Goal: Transaction & Acquisition: Download file/media

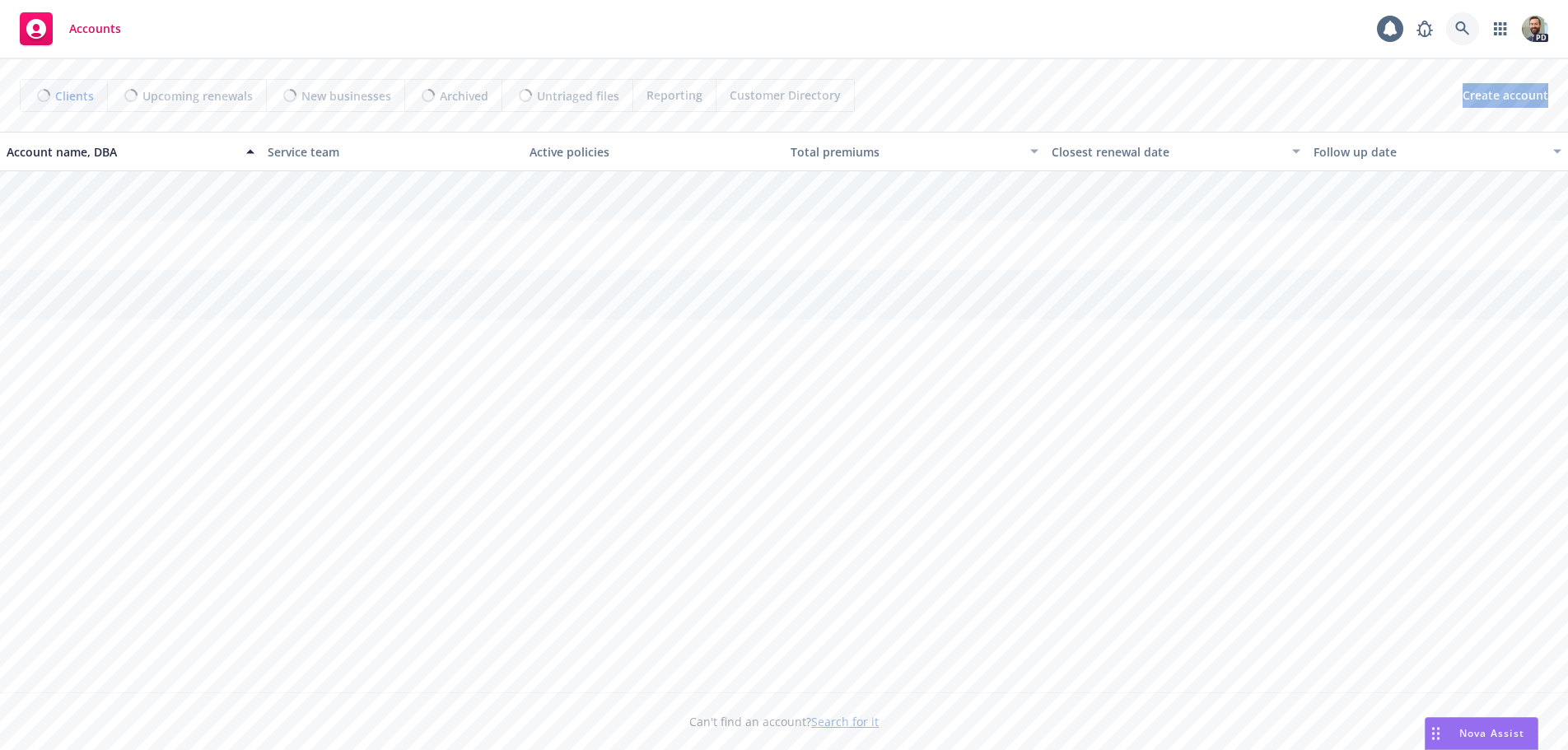
click at [1460, 21] on link at bounding box center [1462, 29] width 33 height 33
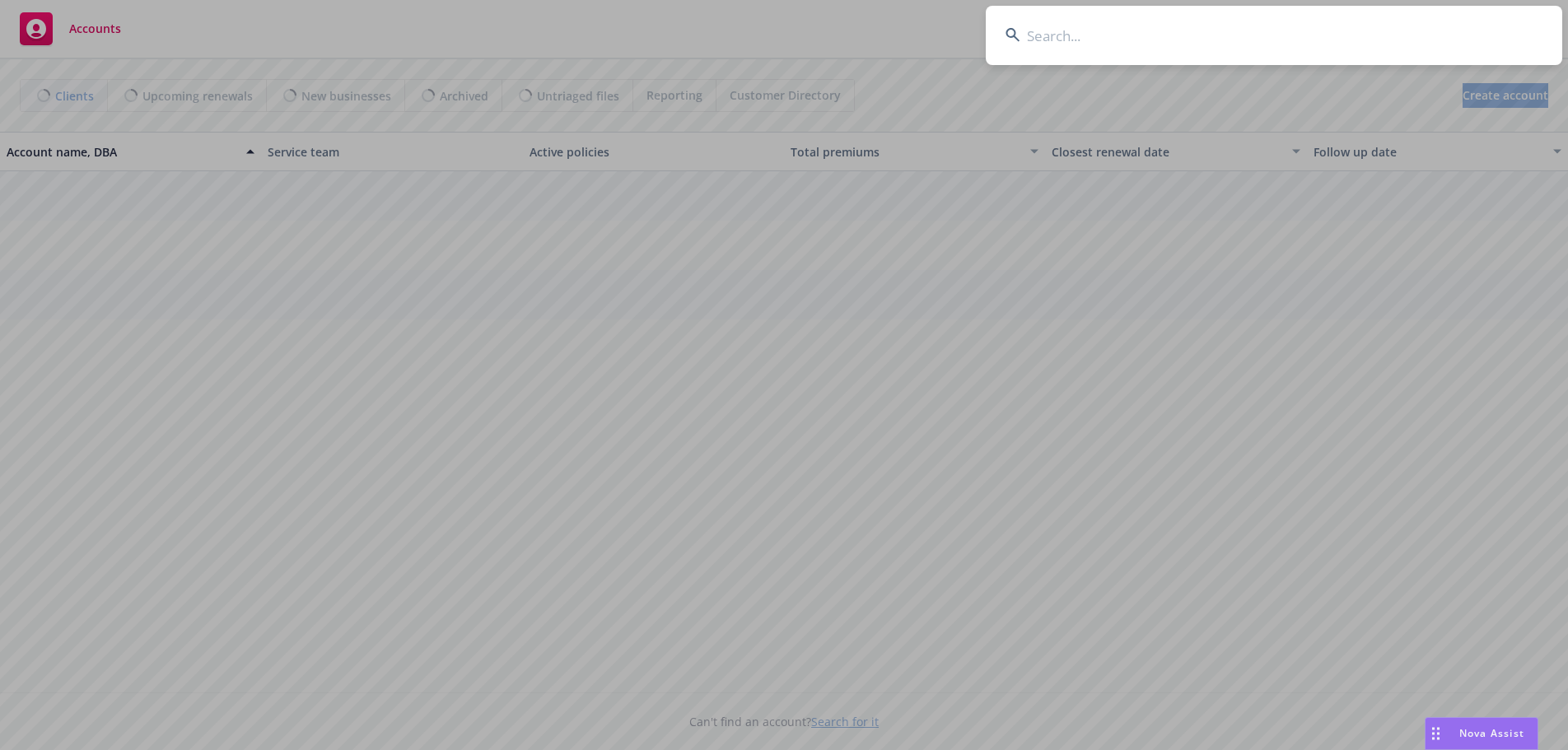
click at [1416, 30] on input at bounding box center [1273, 35] width 576 height 59
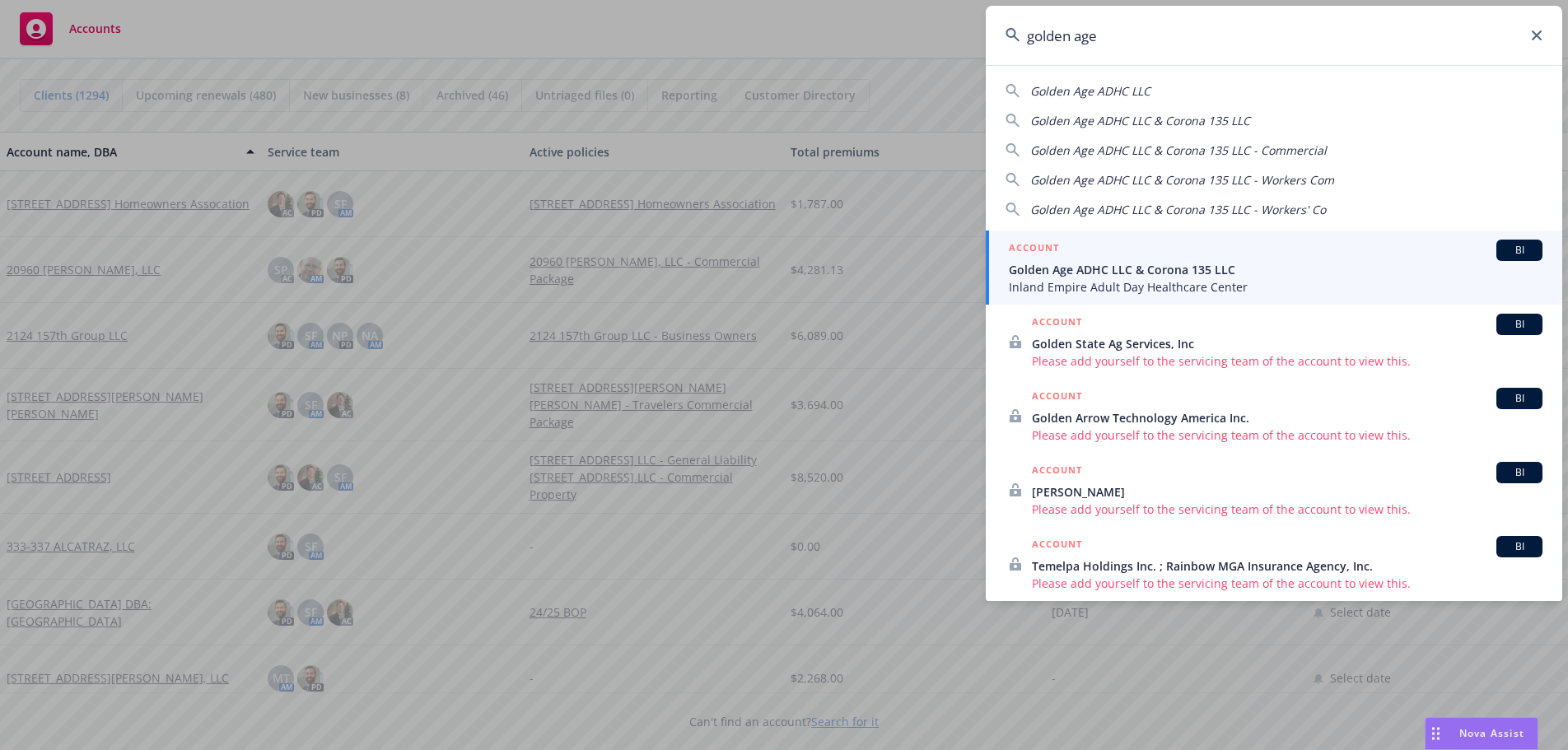
type input "golden age"
click at [1084, 273] on span "Golden Age ADHC LLC & Corona 135 LLC" at bounding box center [1275, 269] width 533 height 17
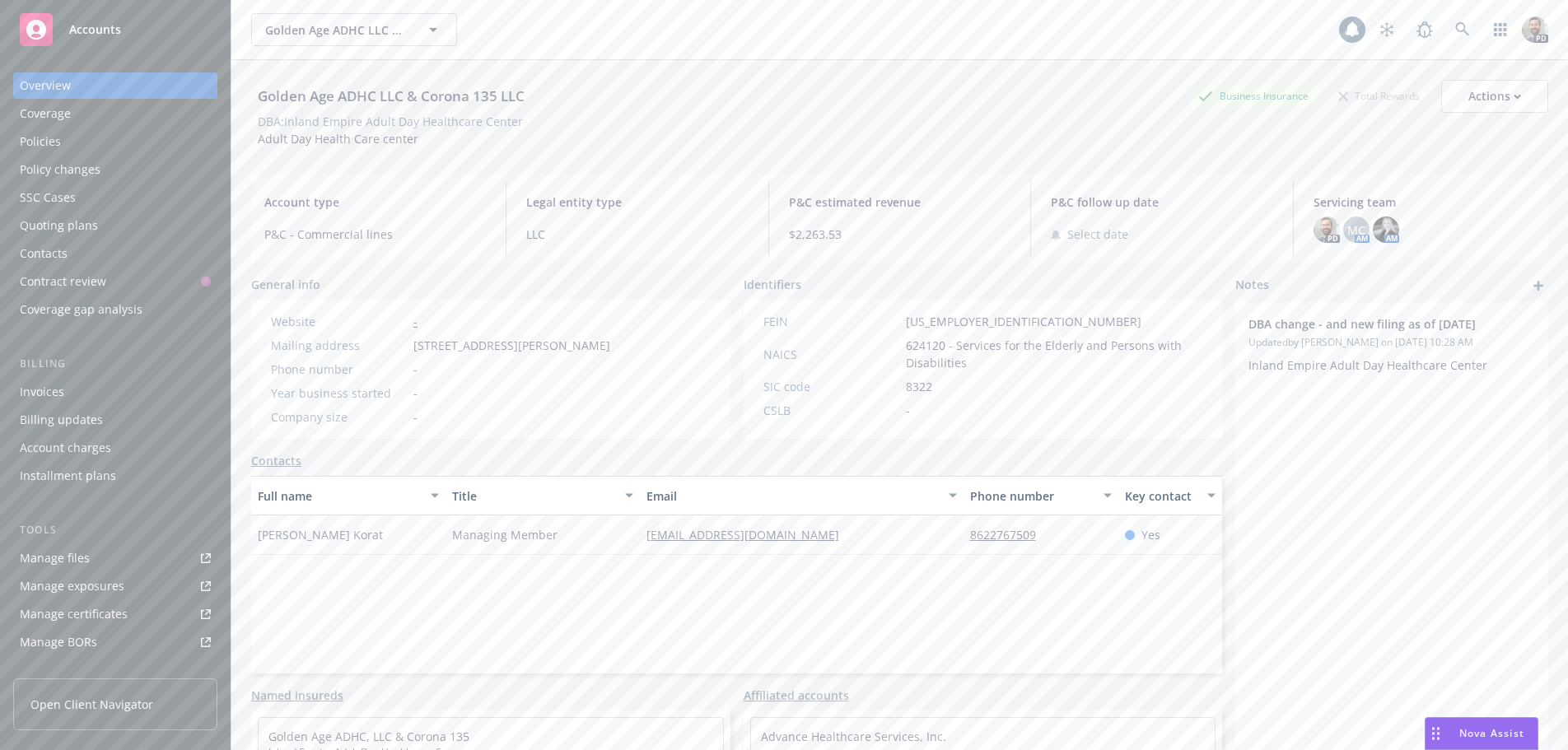
click at [57, 140] on div "Policies" at bounding box center [40, 142] width 41 height 27
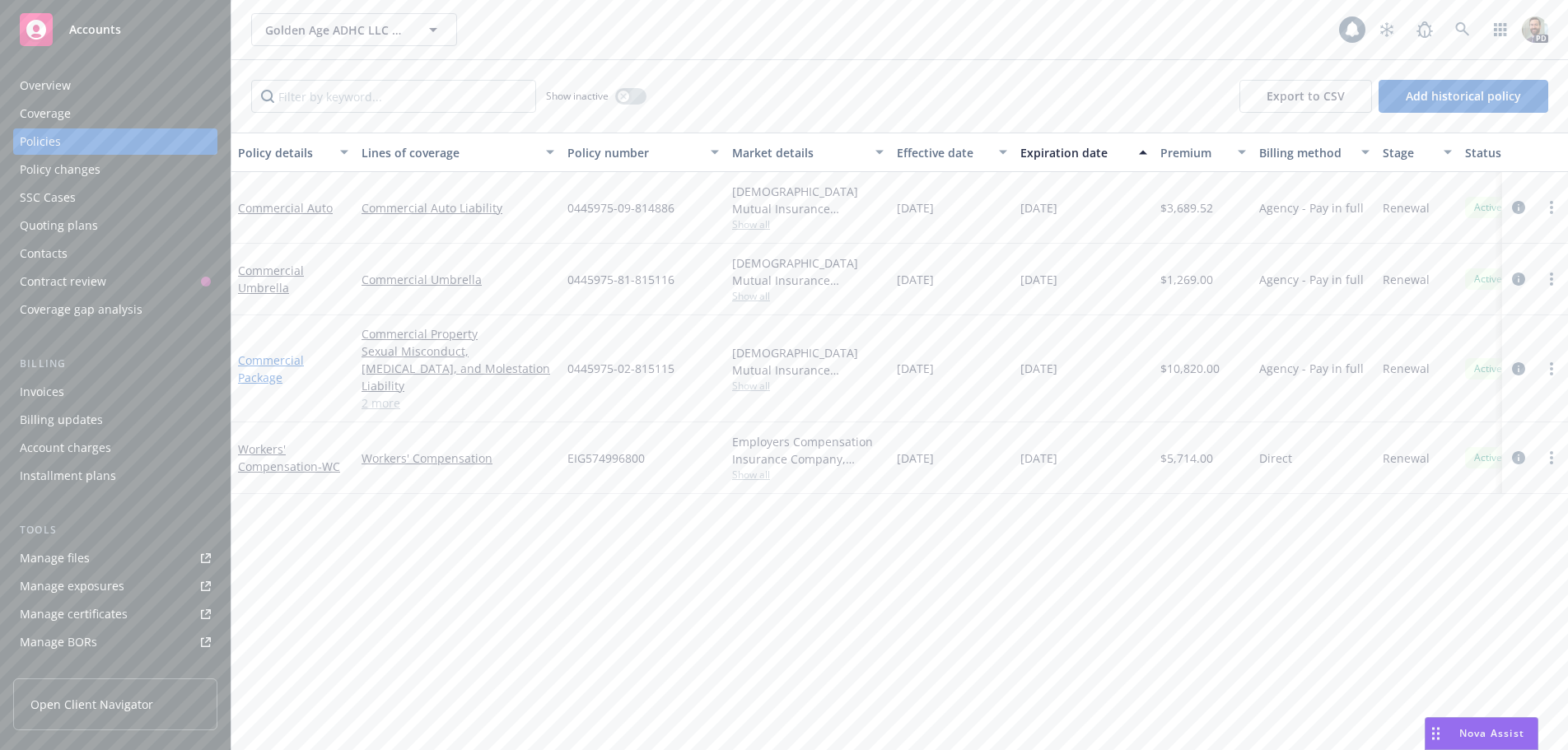
click at [267, 352] on link "Commercial Package" at bounding box center [270, 368] width 66 height 33
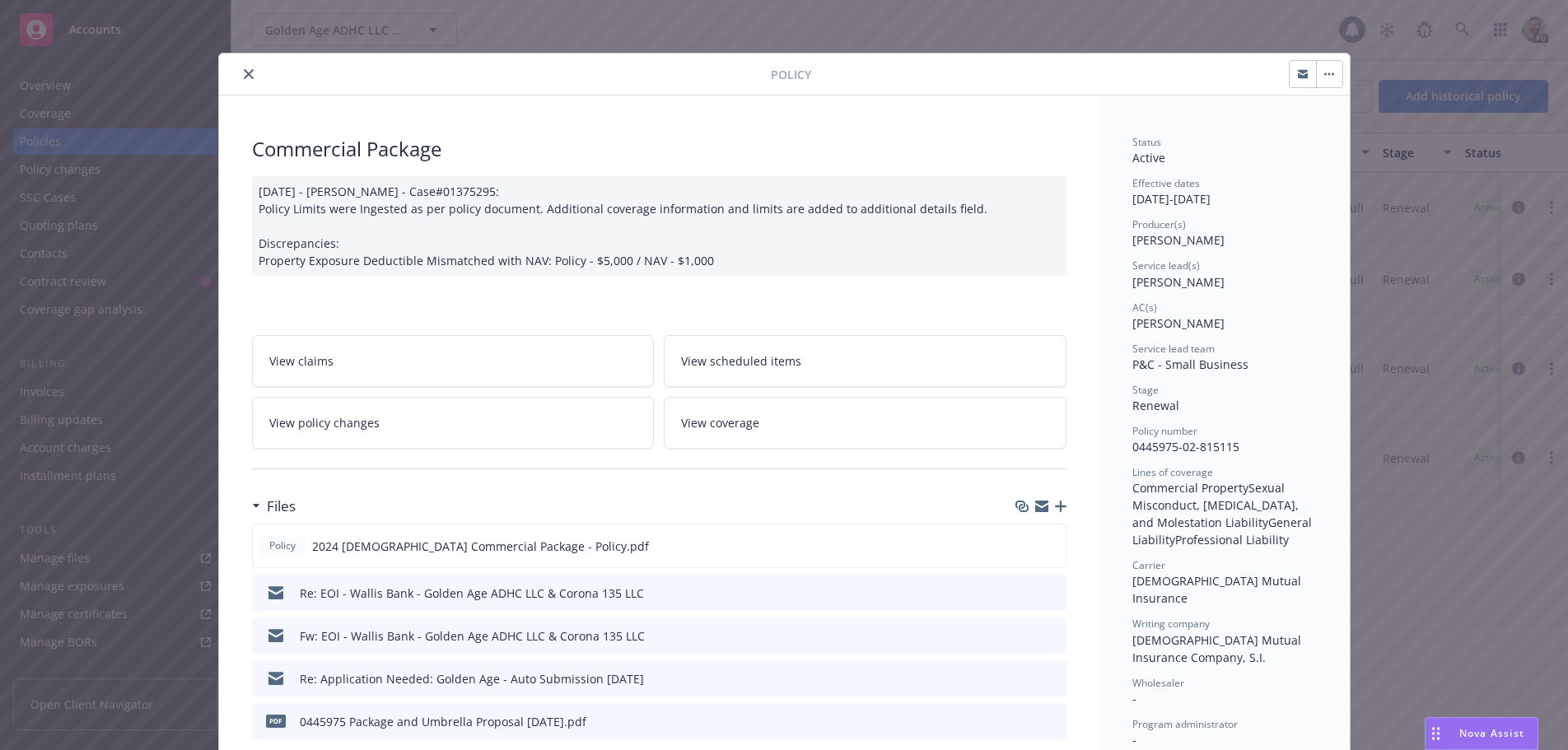
scroll to position [165, 0]
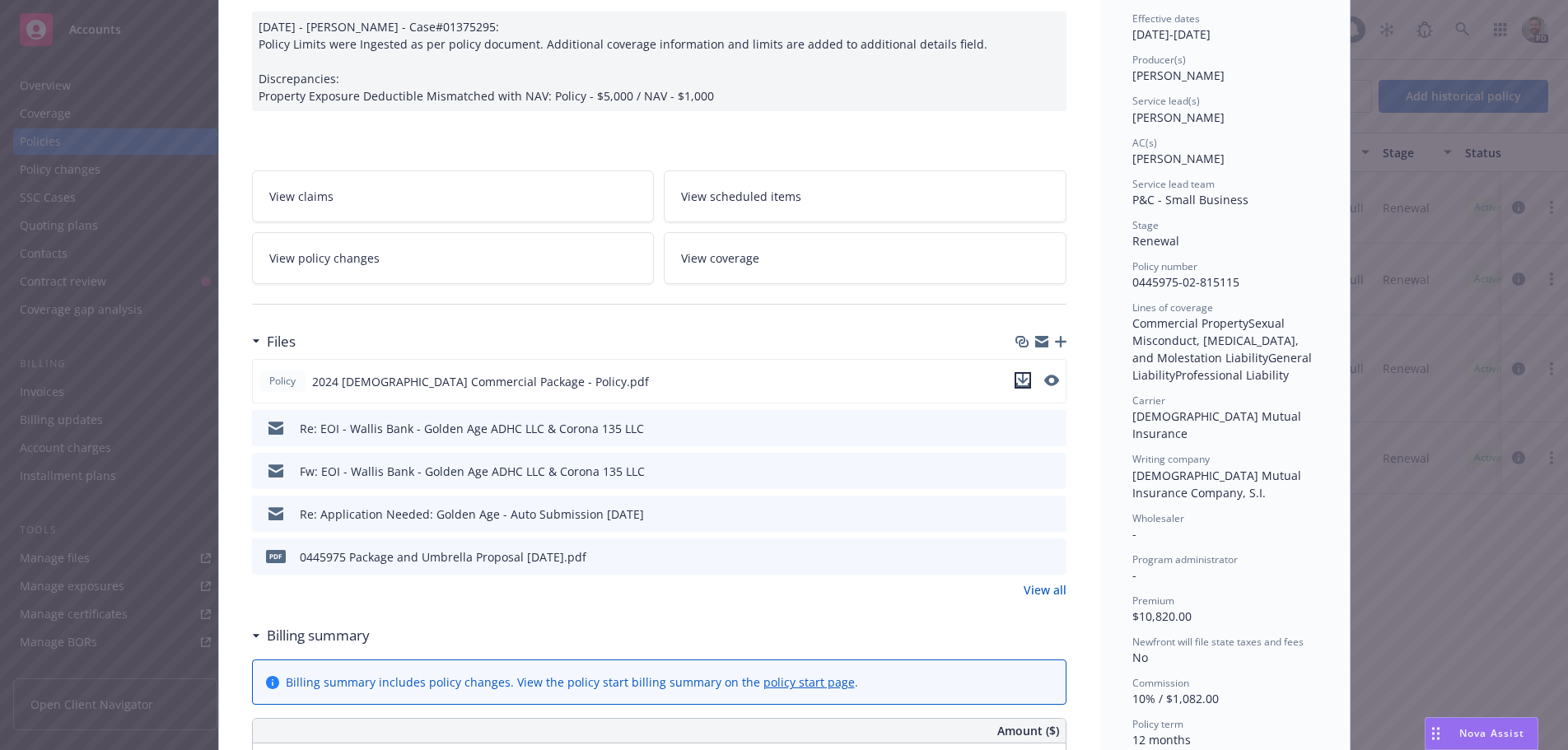
click at [1020, 380] on icon "download file" at bounding box center [1022, 379] width 10 height 10
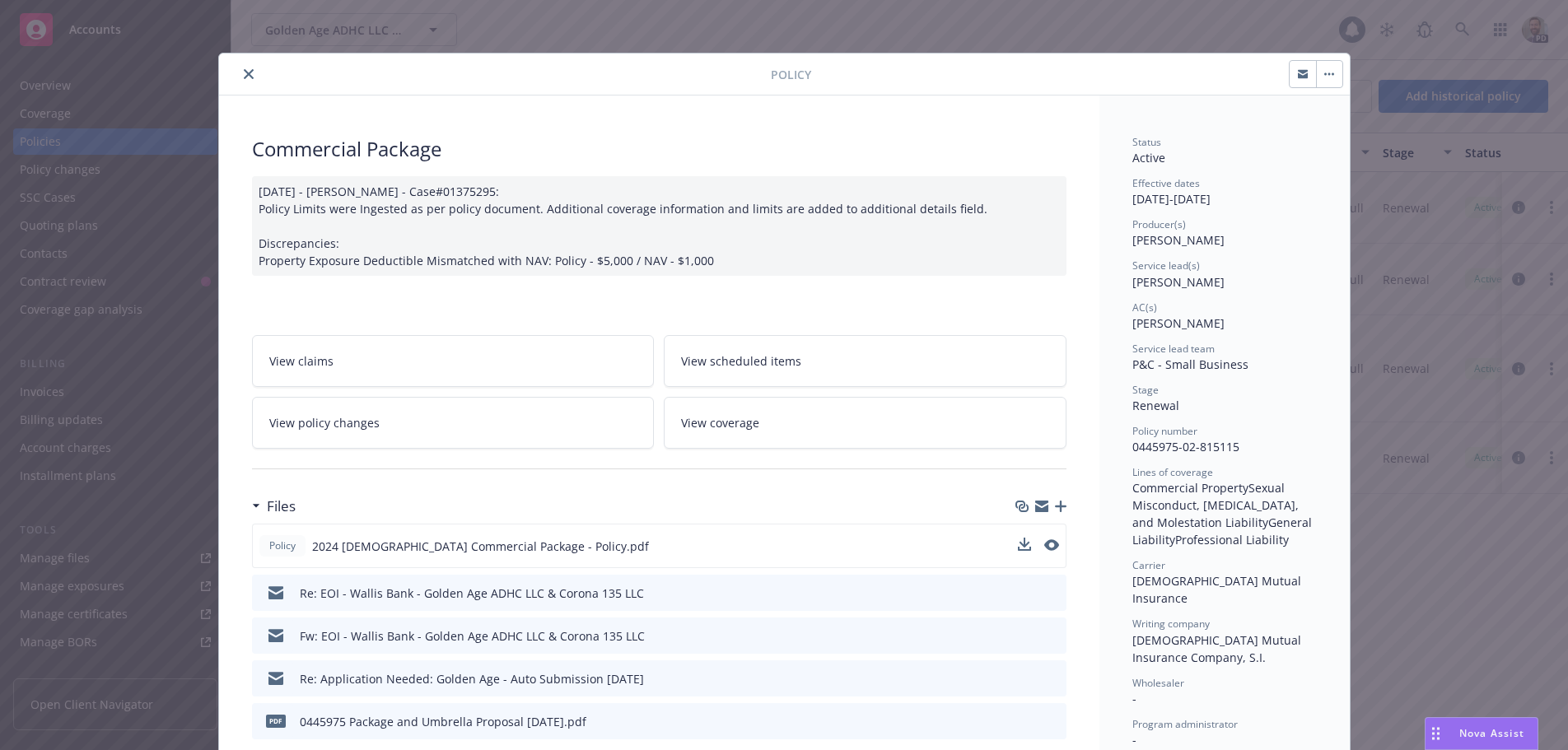
click at [244, 75] on icon "close" at bounding box center [248, 74] width 10 height 10
